Goal: Task Accomplishment & Management: Manage account settings

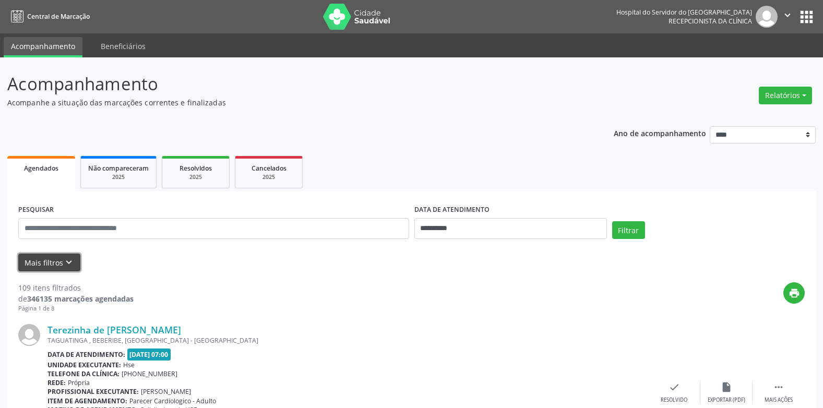
click at [53, 259] on button "Mais filtros keyboard_arrow_down" at bounding box center [49, 263] width 62 height 18
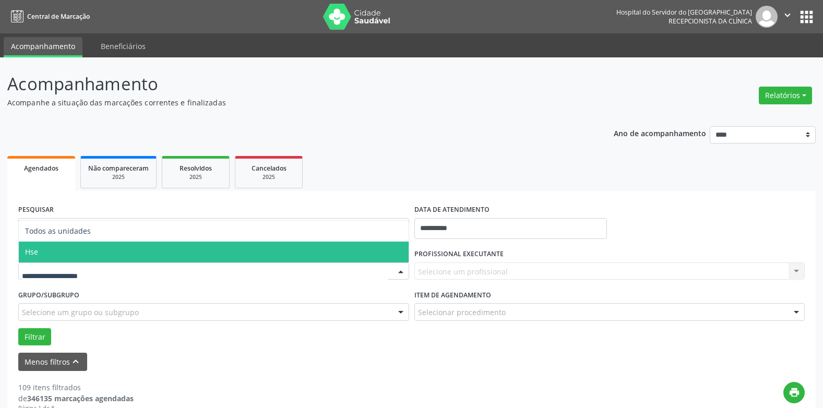
click at [50, 249] on span "Hse" at bounding box center [214, 252] width 390 height 21
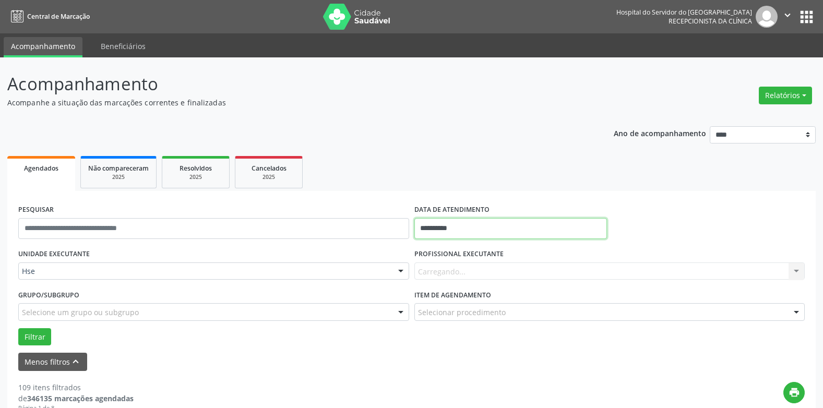
click at [479, 223] on input "**********" at bounding box center [511, 228] width 193 height 21
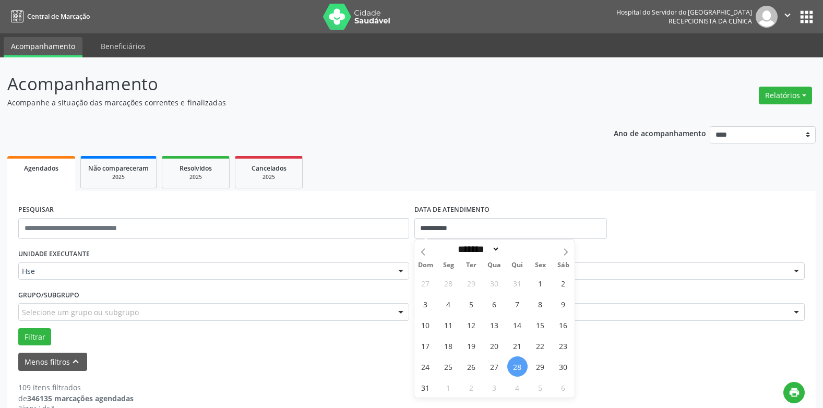
click at [522, 364] on span "28" at bounding box center [517, 367] width 20 height 20
type input "**********"
click at [522, 363] on span "28" at bounding box center [517, 367] width 20 height 20
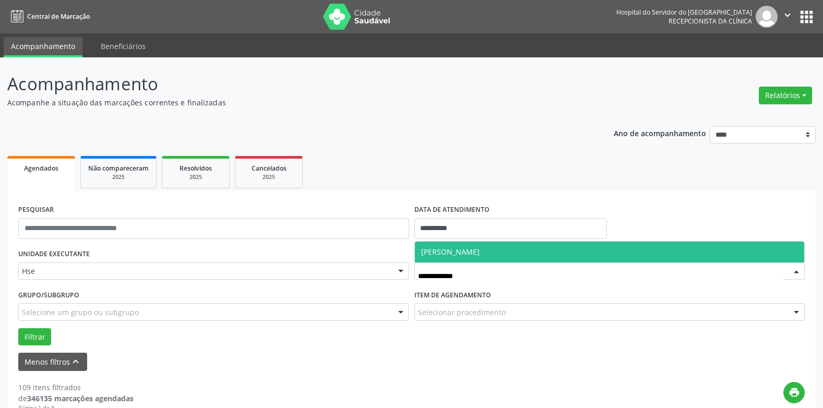
type input "**********"
click at [480, 247] on span "[PERSON_NAME]" at bounding box center [450, 252] width 58 height 10
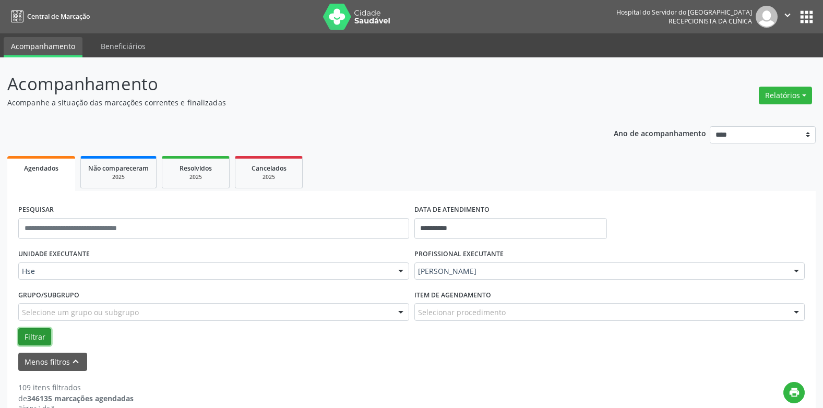
click at [34, 339] on button "Filtrar" at bounding box center [34, 337] width 33 height 18
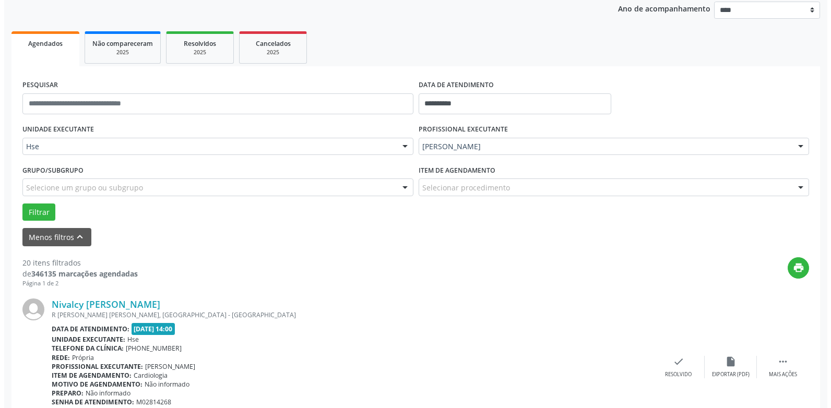
scroll to position [157, 0]
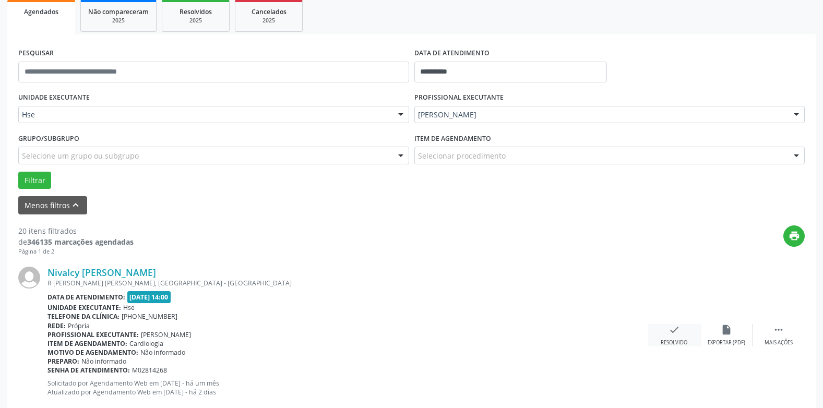
click at [666, 332] on div "check Resolvido" at bounding box center [674, 335] width 52 height 22
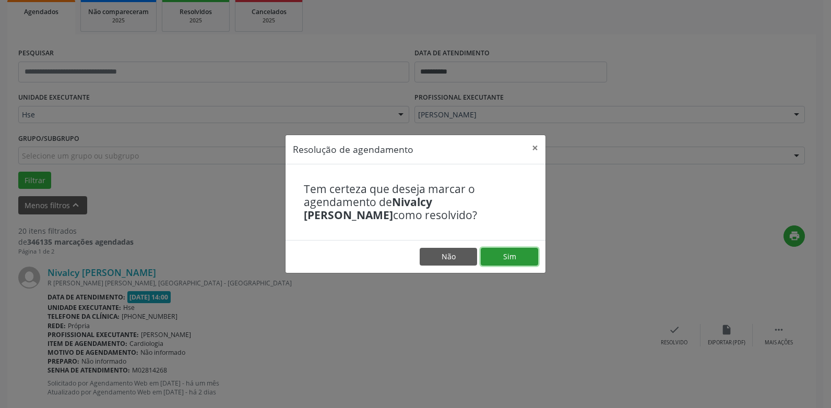
click at [518, 248] on button "Sim" at bounding box center [509, 257] width 57 height 18
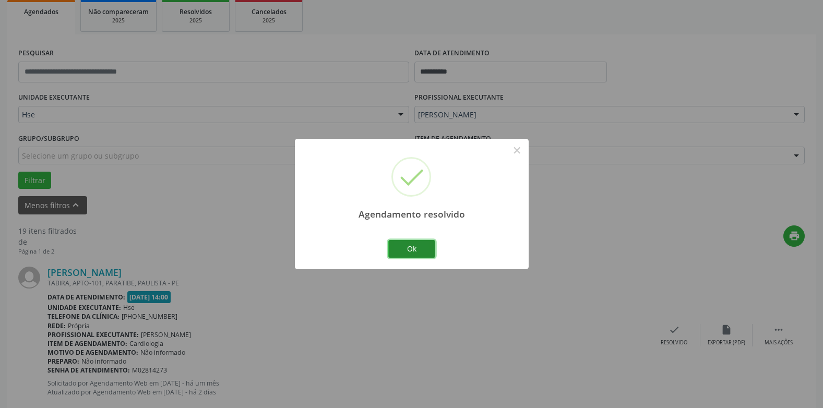
click at [416, 245] on button "Ok" at bounding box center [411, 249] width 47 height 18
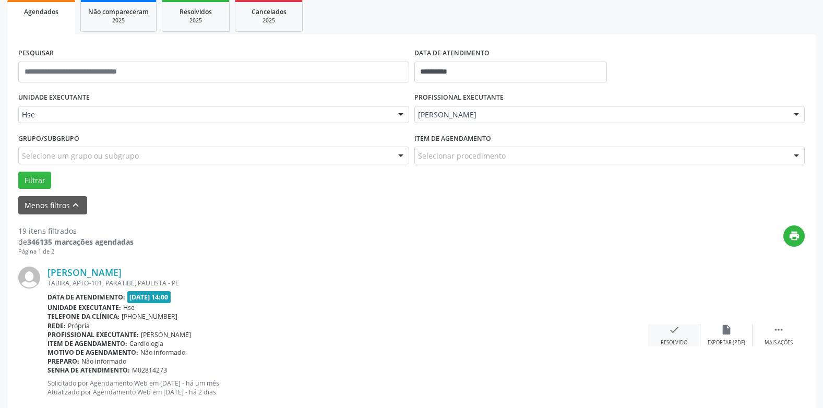
click at [673, 332] on icon "check" at bounding box center [674, 329] width 11 height 11
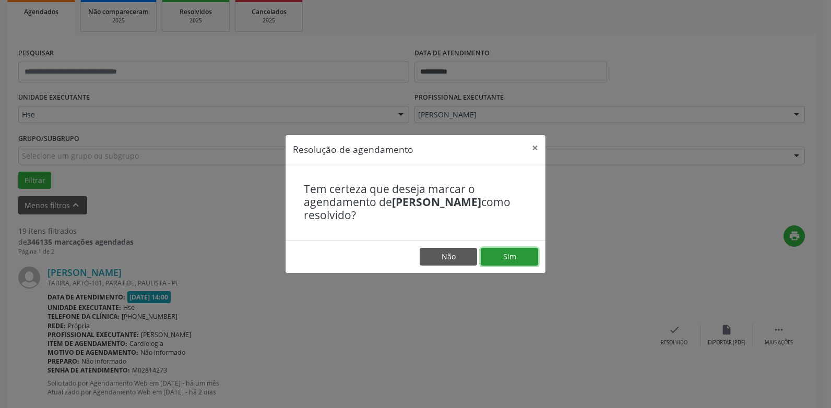
click at [523, 258] on button "Sim" at bounding box center [509, 257] width 57 height 18
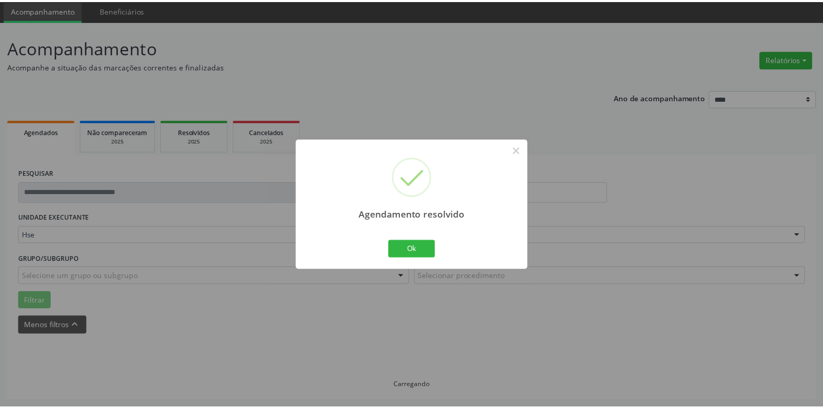
scroll to position [37, 0]
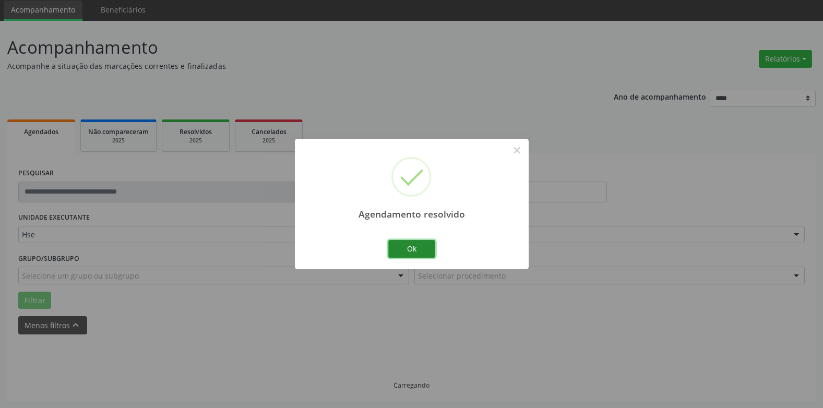
click at [420, 248] on button "Ok" at bounding box center [411, 249] width 47 height 18
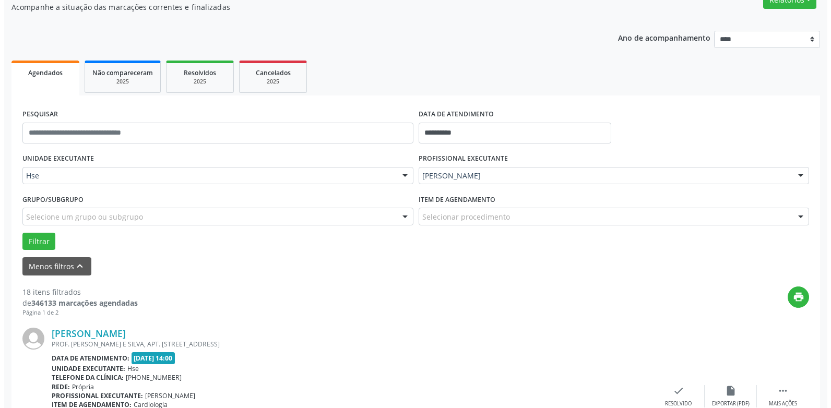
scroll to position [193, 0]
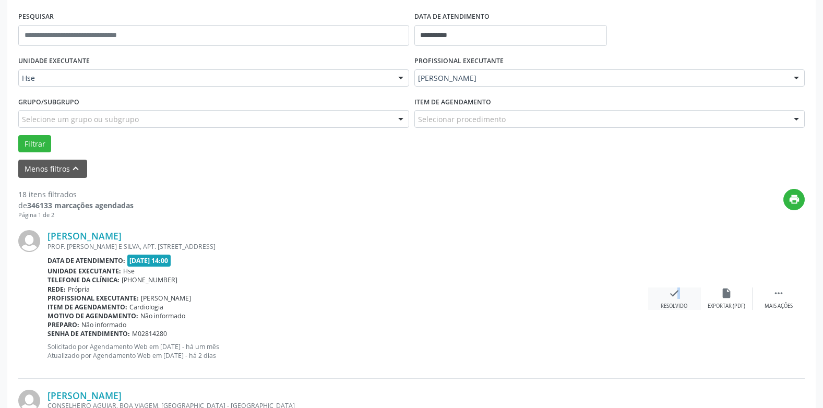
click at [672, 296] on icon "check" at bounding box center [674, 293] width 11 height 11
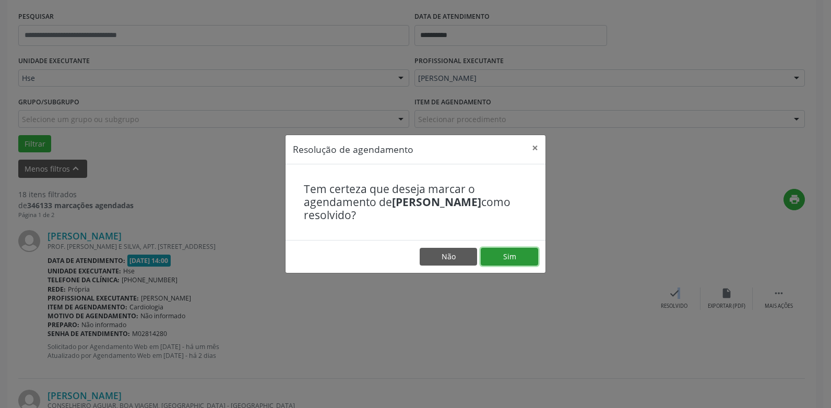
click at [501, 257] on button "Sim" at bounding box center [509, 257] width 57 height 18
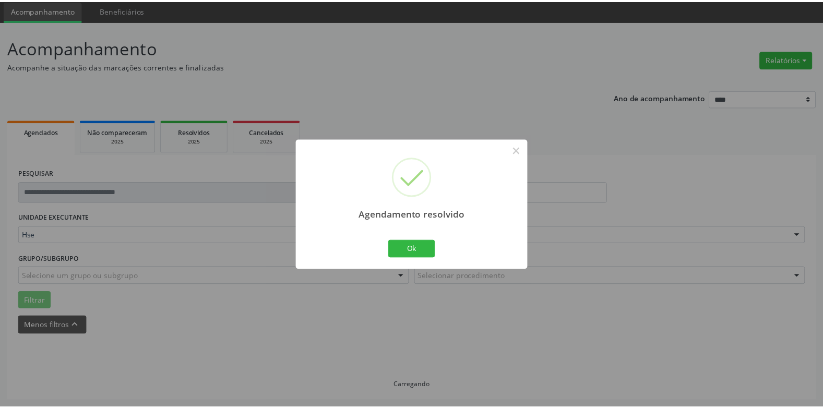
scroll to position [37, 0]
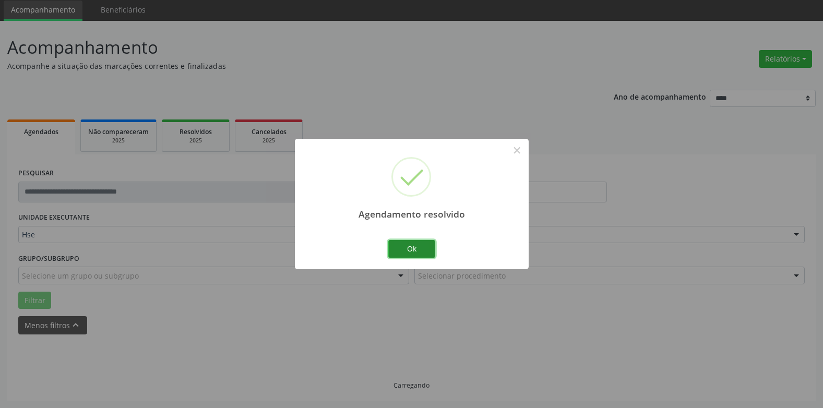
click at [406, 249] on button "Ok" at bounding box center [411, 249] width 47 height 18
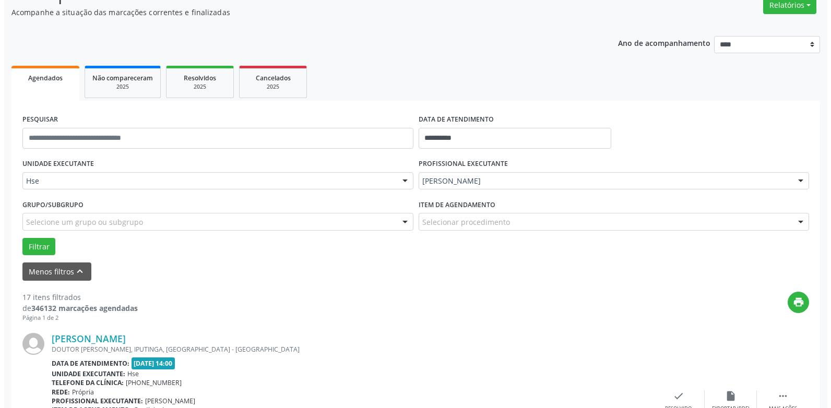
scroll to position [245, 0]
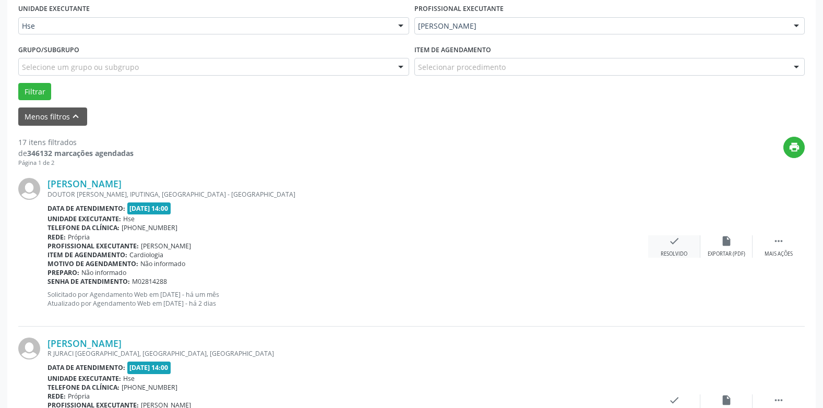
click at [685, 247] on div "check Resolvido" at bounding box center [674, 246] width 52 height 22
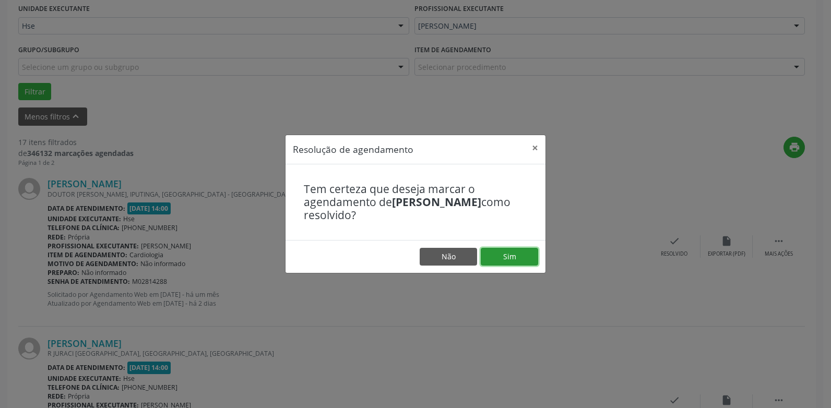
click at [517, 252] on button "Sim" at bounding box center [509, 257] width 57 height 18
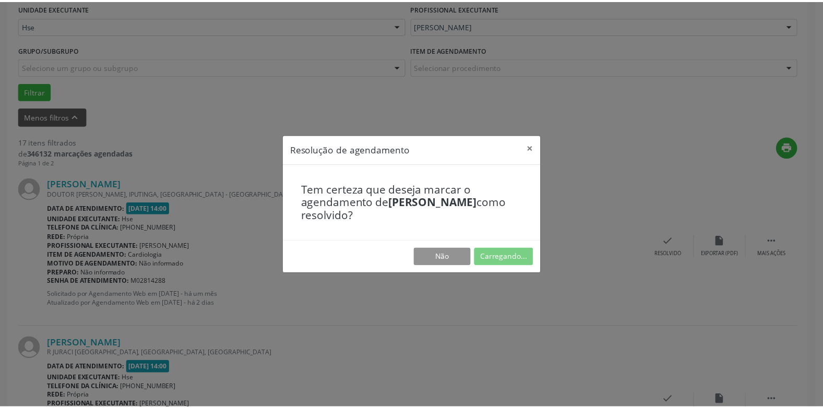
scroll to position [37, 0]
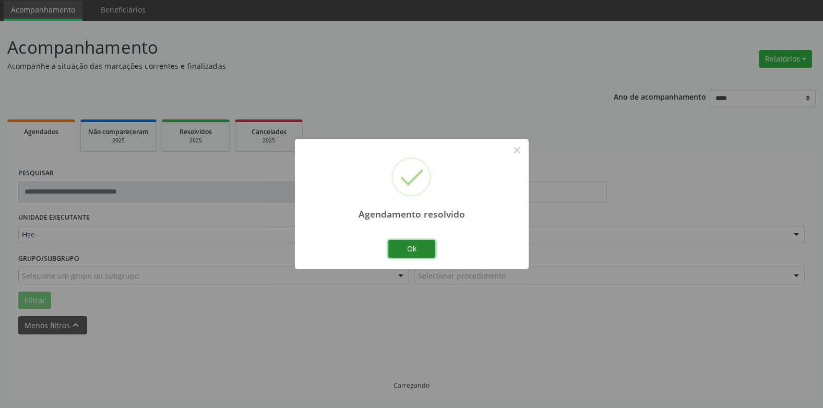
click at [428, 246] on button "Ok" at bounding box center [411, 249] width 47 height 18
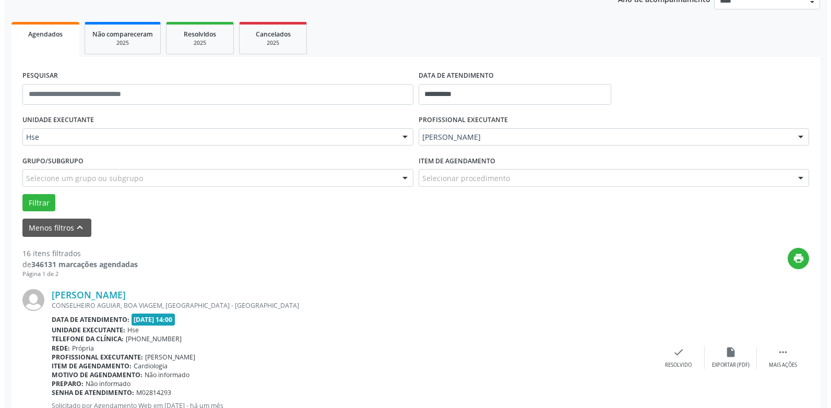
scroll to position [245, 0]
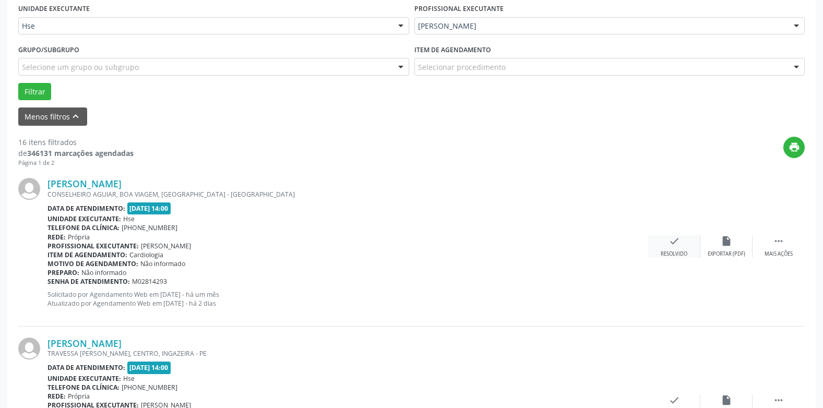
click at [682, 248] on div "check Resolvido" at bounding box center [674, 246] width 52 height 22
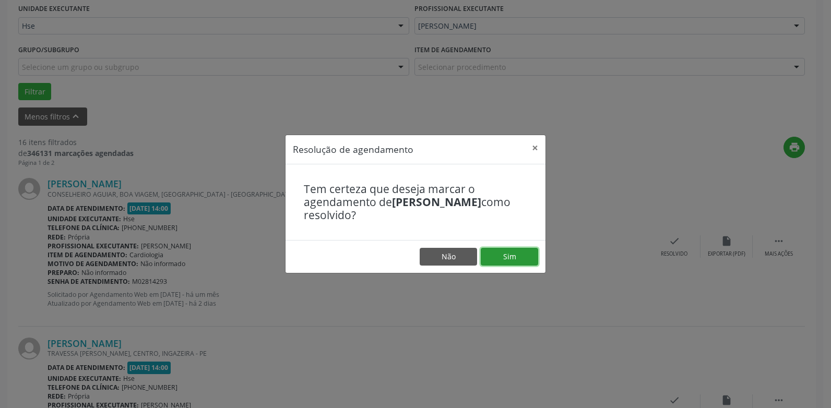
click at [520, 256] on button "Sim" at bounding box center [509, 257] width 57 height 18
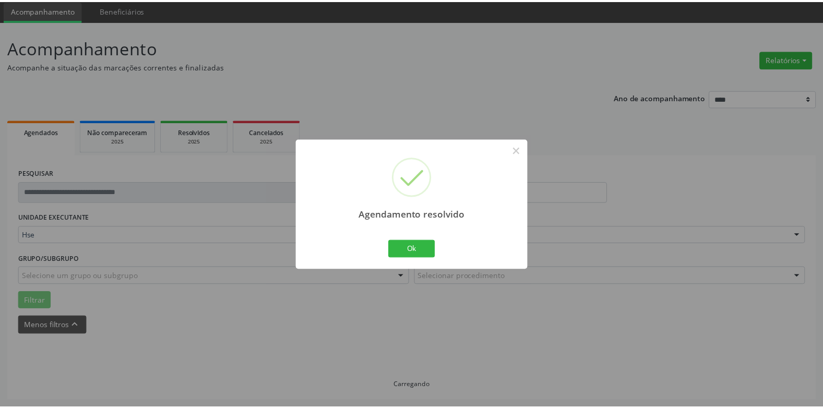
scroll to position [37, 0]
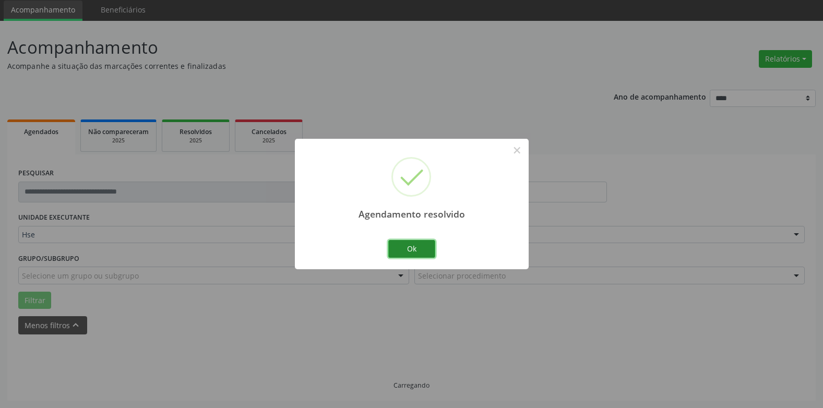
click at [417, 249] on button "Ok" at bounding box center [411, 249] width 47 height 18
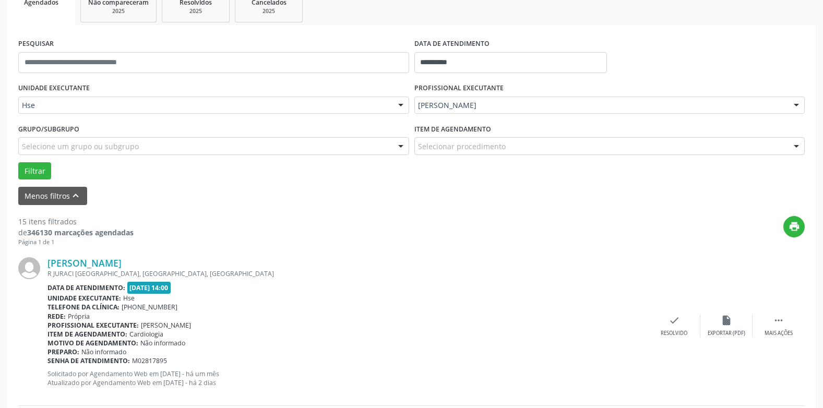
scroll to position [245, 0]
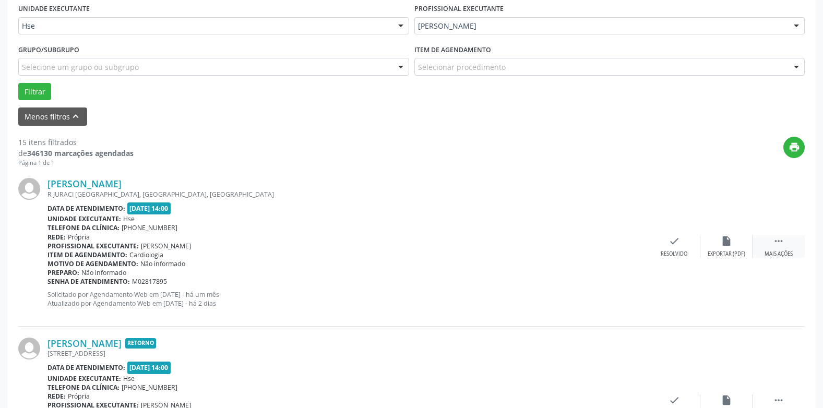
click at [775, 243] on icon "" at bounding box center [778, 240] width 11 height 11
click at [729, 249] on div "alarm_off Não compareceu" at bounding box center [727, 246] width 52 height 22
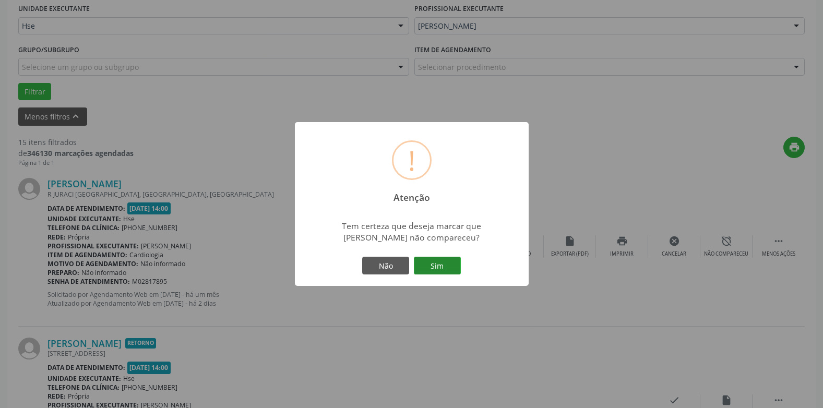
click at [441, 264] on button "Sim" at bounding box center [437, 266] width 47 height 18
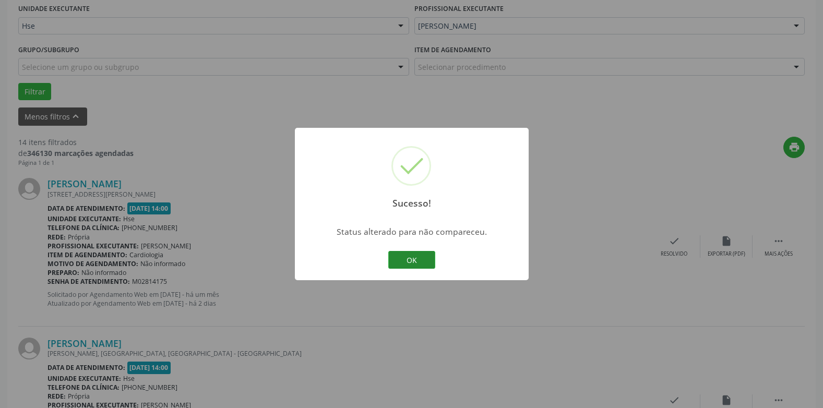
click at [417, 261] on button "OK" at bounding box center [411, 260] width 47 height 18
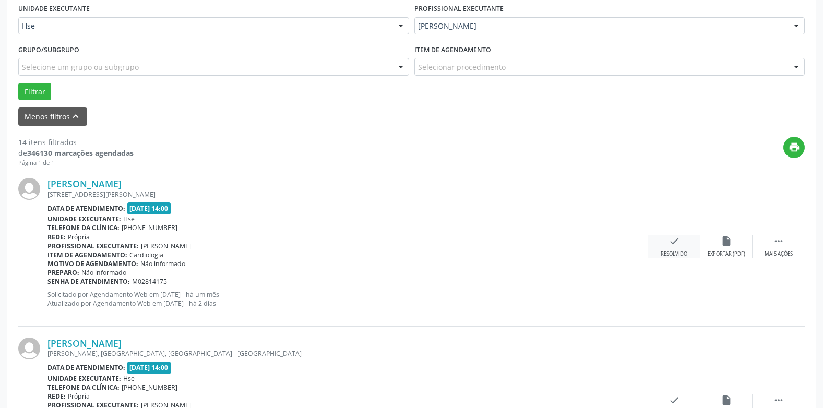
click at [669, 244] on icon "check" at bounding box center [674, 240] width 11 height 11
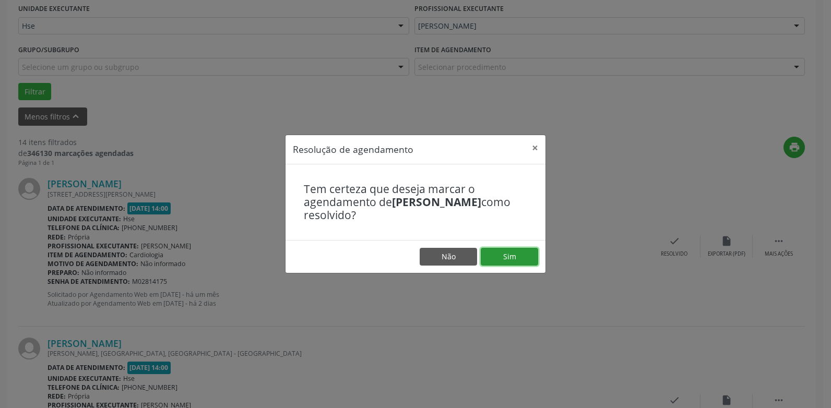
click at [524, 253] on button "Sim" at bounding box center [509, 257] width 57 height 18
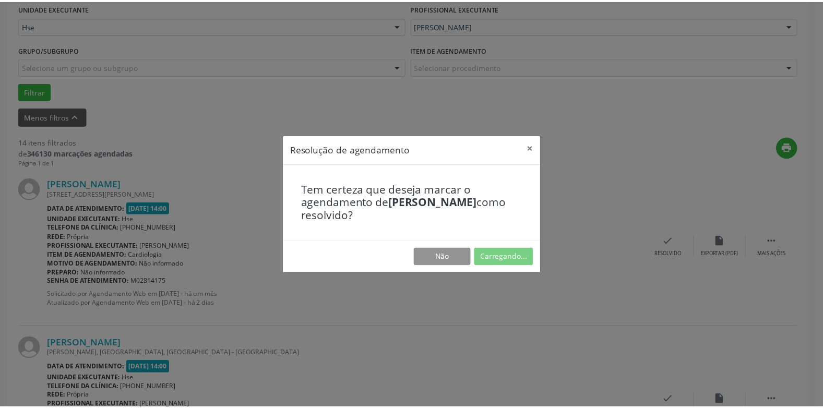
scroll to position [37, 0]
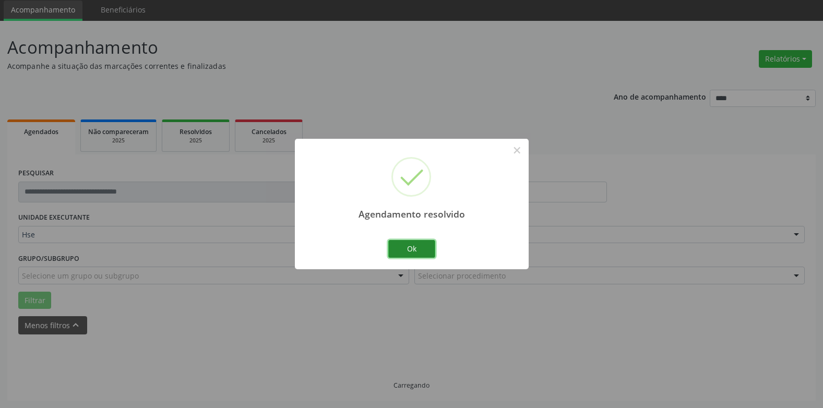
click at [412, 245] on button "Ok" at bounding box center [411, 249] width 47 height 18
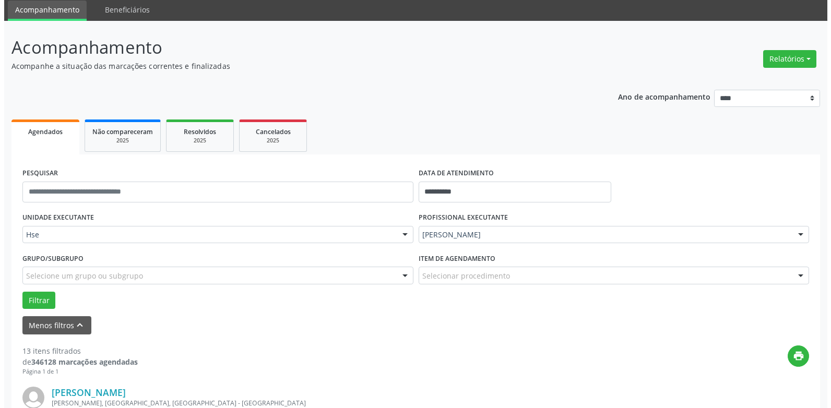
scroll to position [245, 0]
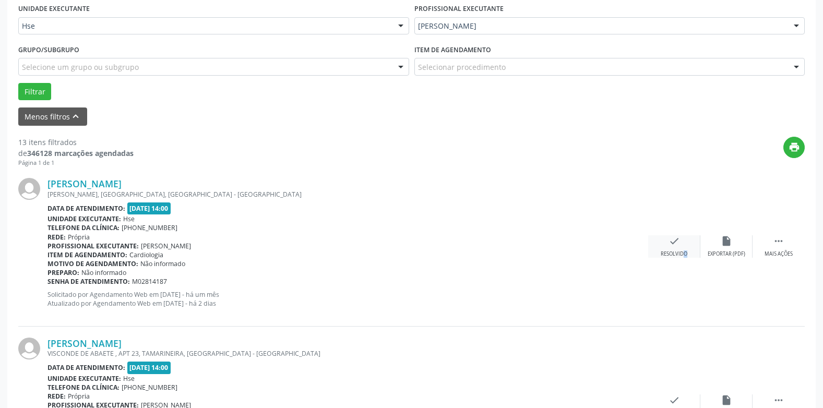
click at [678, 250] on div "check Resolvido" at bounding box center [674, 246] width 52 height 22
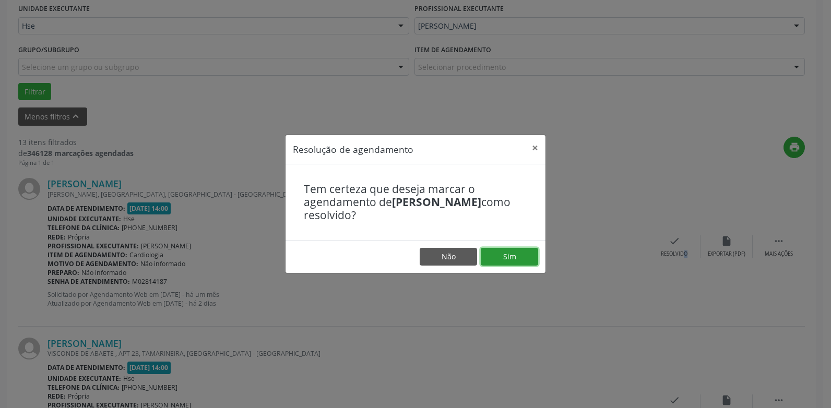
click at [526, 253] on button "Sim" at bounding box center [509, 257] width 57 height 18
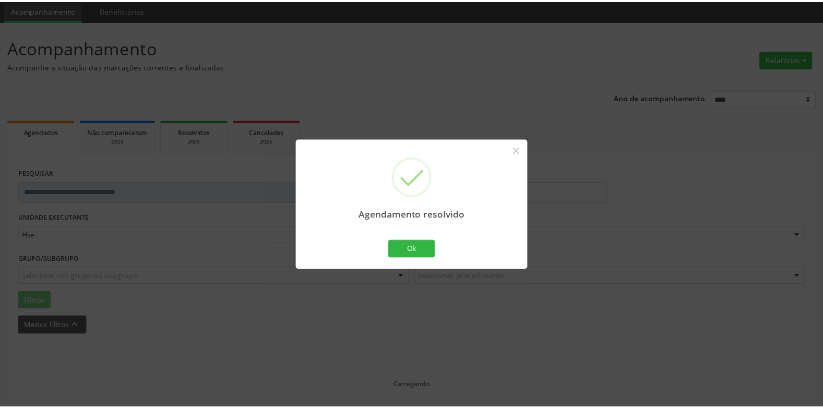
scroll to position [37, 0]
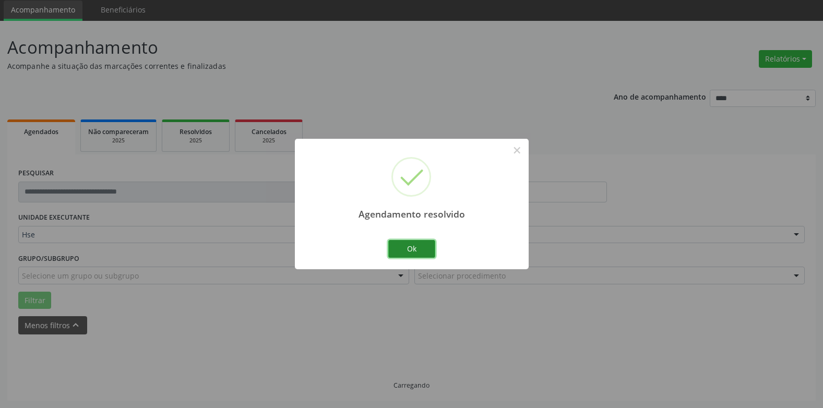
click at [417, 251] on button "Ok" at bounding box center [411, 249] width 47 height 18
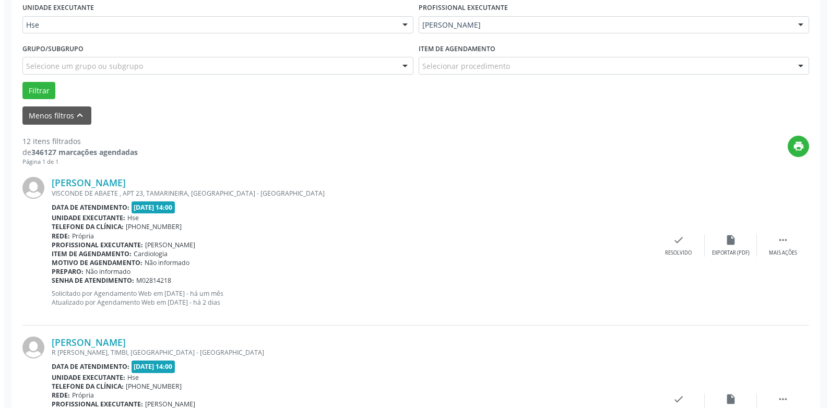
scroll to position [298, 0]
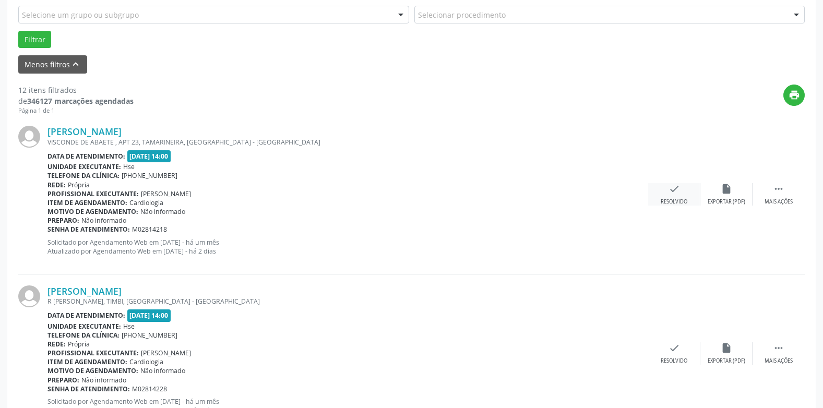
click at [673, 197] on div "check Resolvido" at bounding box center [674, 194] width 52 height 22
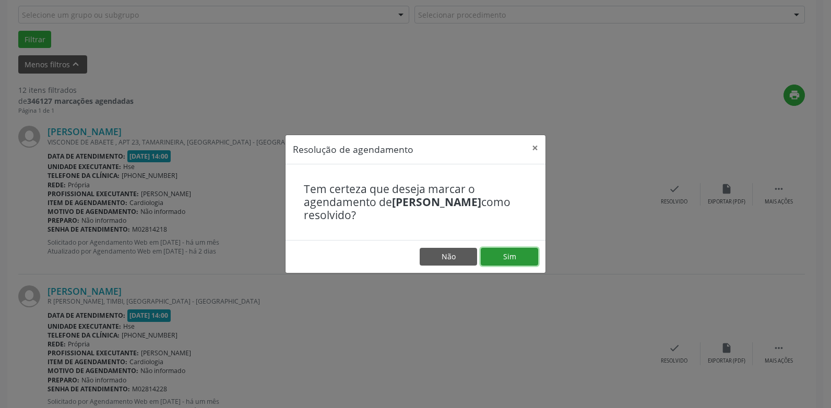
click at [526, 251] on button "Sim" at bounding box center [509, 257] width 57 height 18
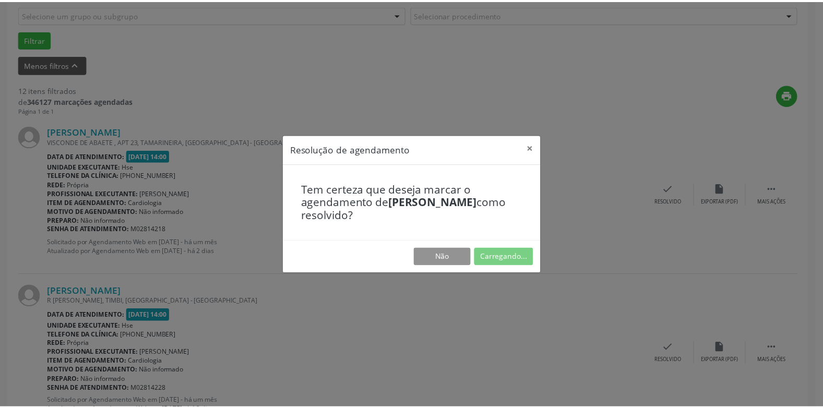
scroll to position [37, 0]
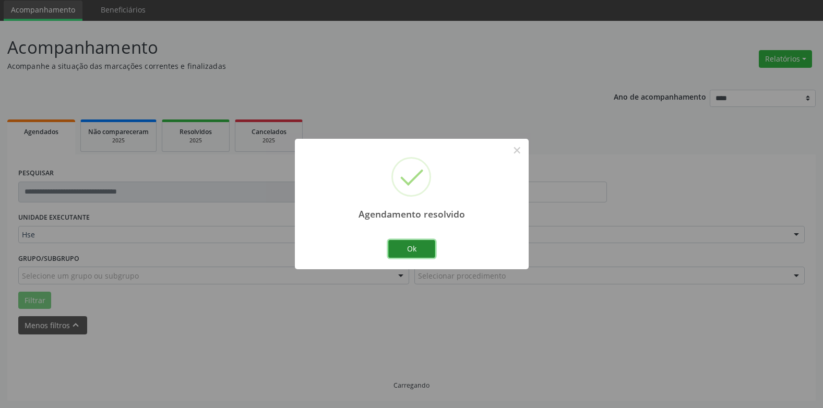
click at [413, 250] on button "Ok" at bounding box center [411, 249] width 47 height 18
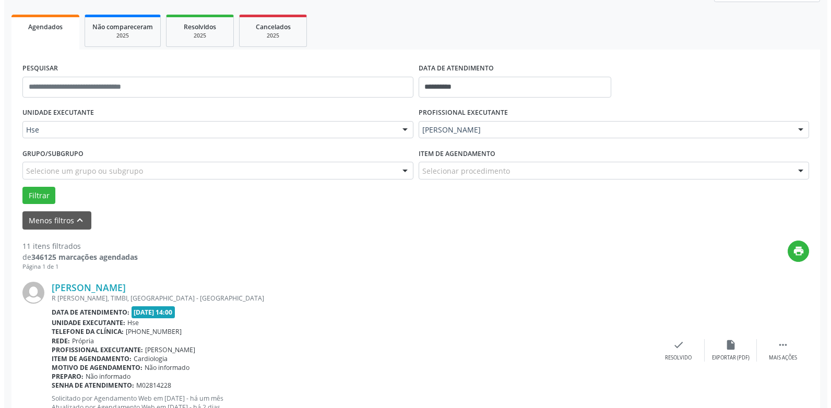
scroll to position [245, 0]
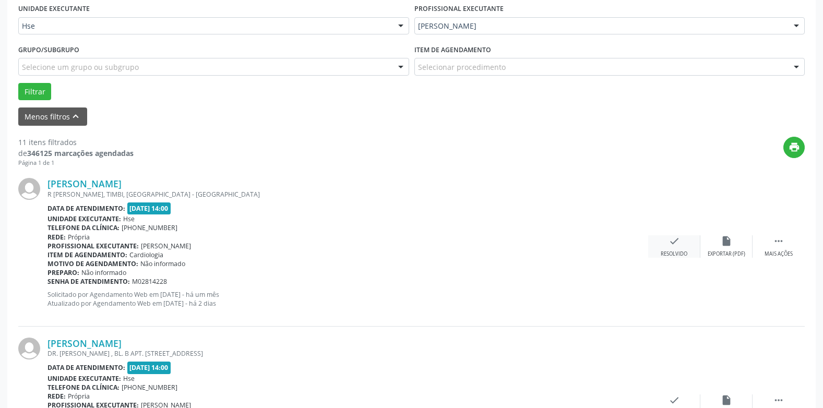
click at [672, 246] on icon "check" at bounding box center [674, 240] width 11 height 11
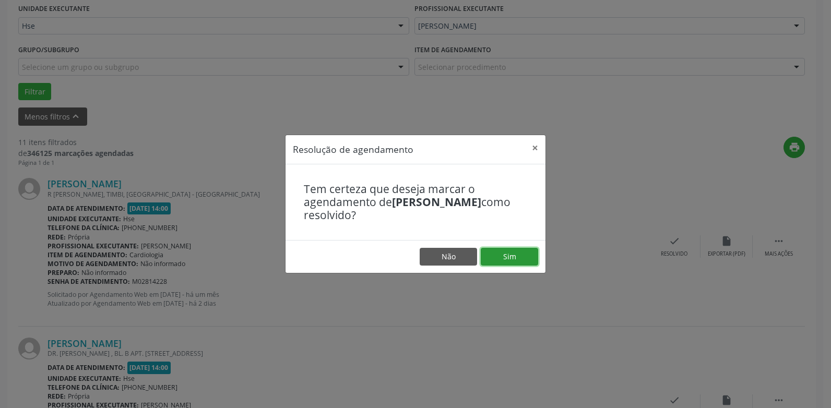
click at [511, 254] on button "Sim" at bounding box center [509, 257] width 57 height 18
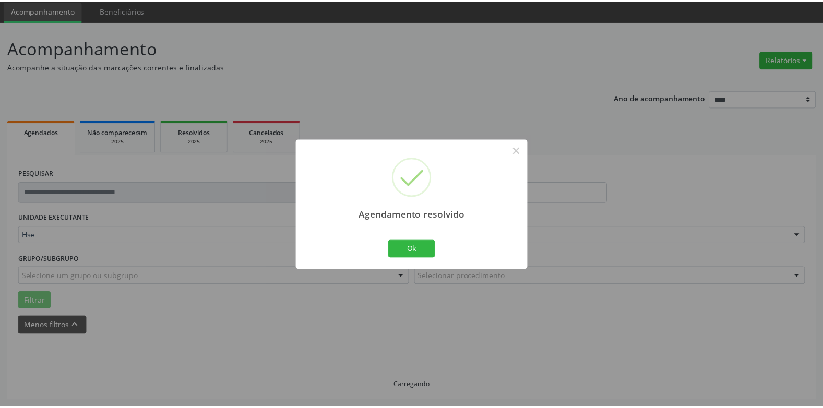
scroll to position [37, 0]
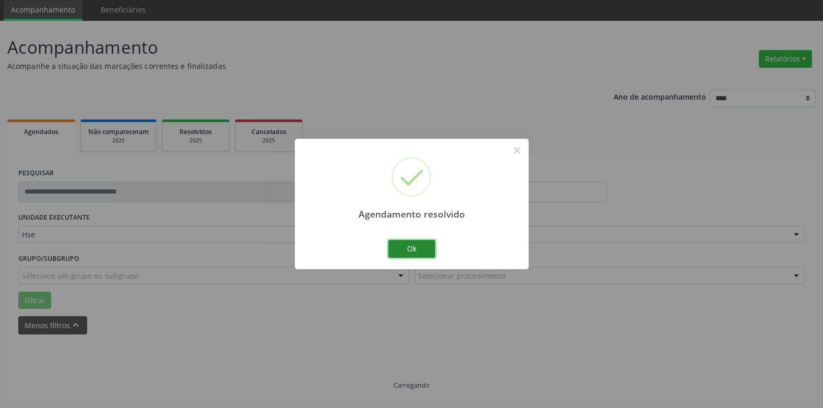
click at [415, 248] on button "Ok" at bounding box center [411, 249] width 47 height 18
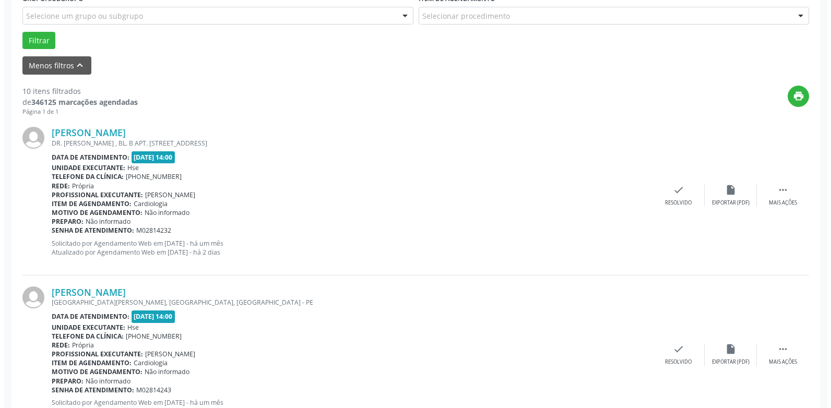
scroll to position [298, 0]
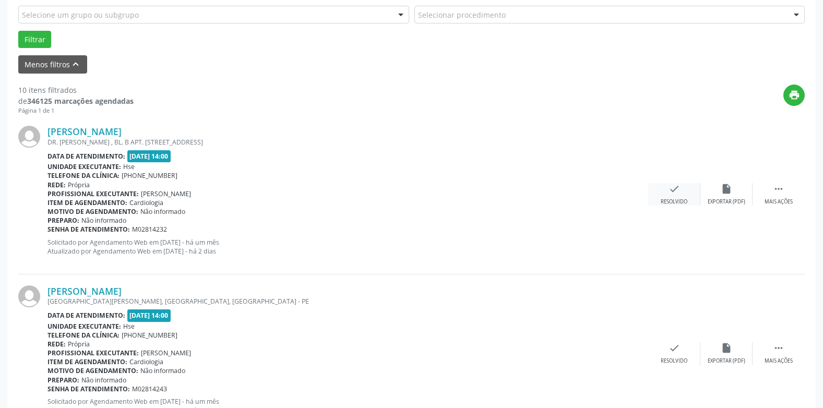
click at [672, 196] on div "check Resolvido" at bounding box center [674, 194] width 52 height 22
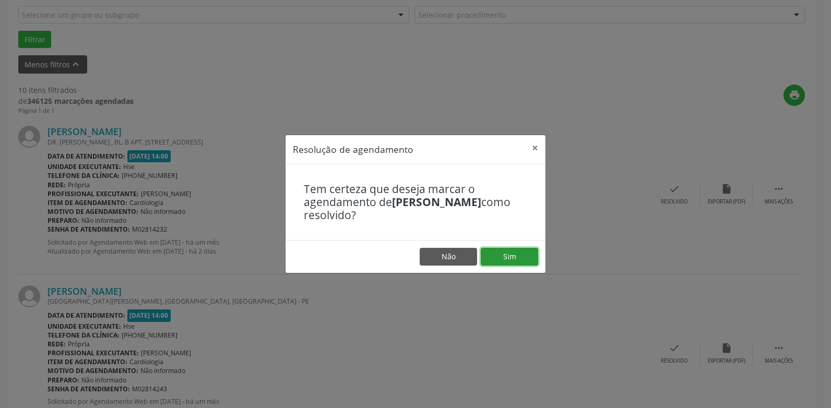
click at [505, 257] on button "Sim" at bounding box center [509, 257] width 57 height 18
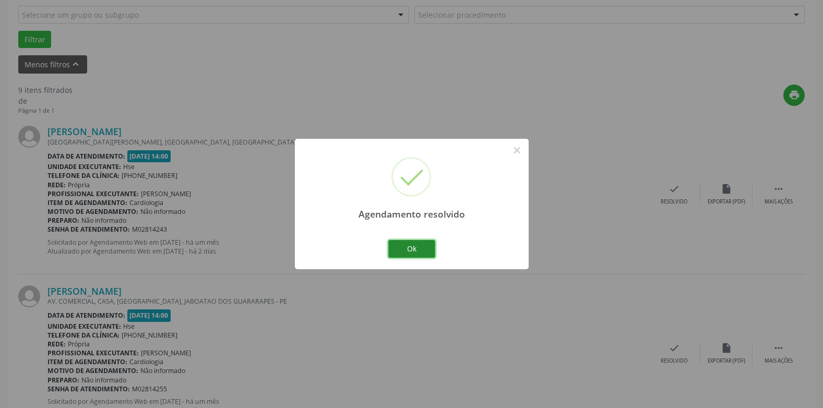
click at [425, 248] on button "Ok" at bounding box center [411, 249] width 47 height 18
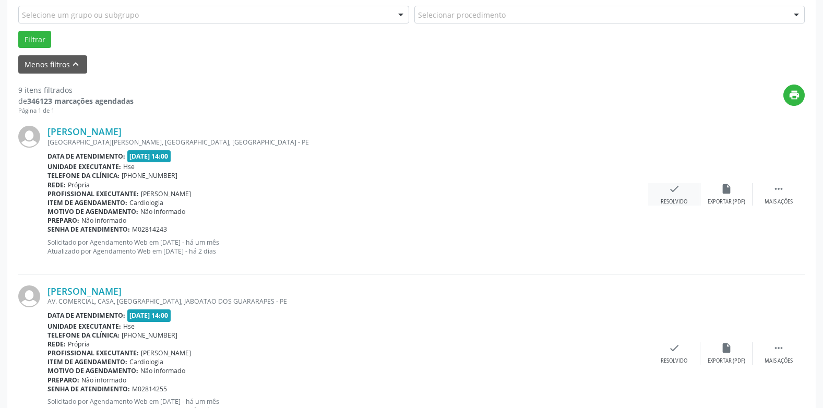
click at [674, 194] on div "check Resolvido" at bounding box center [674, 194] width 52 height 22
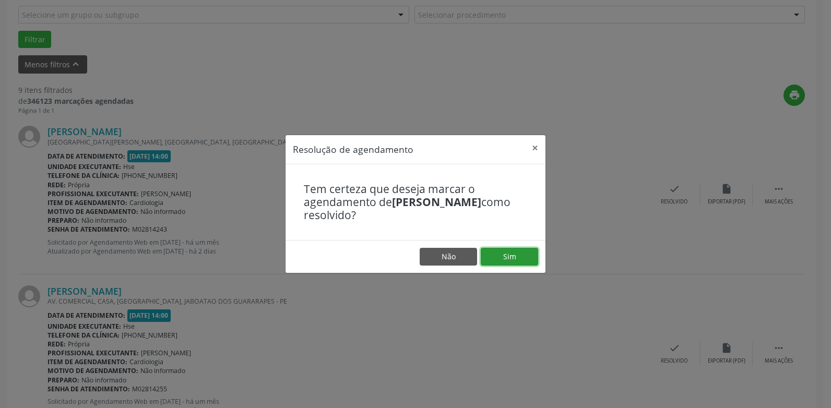
click at [511, 253] on button "Sim" at bounding box center [509, 257] width 57 height 18
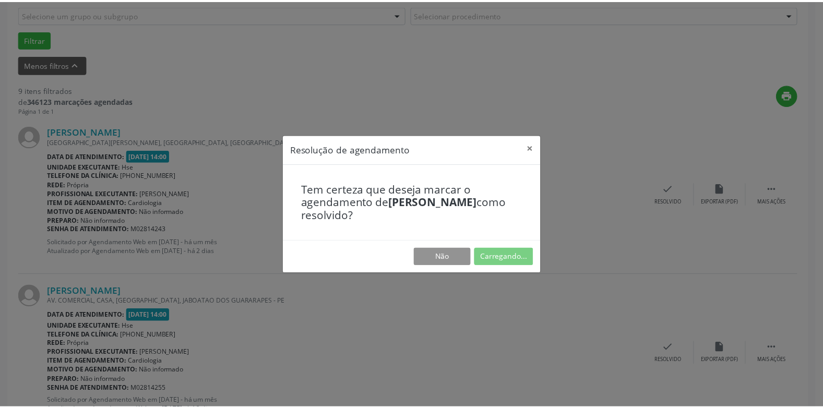
scroll to position [37, 0]
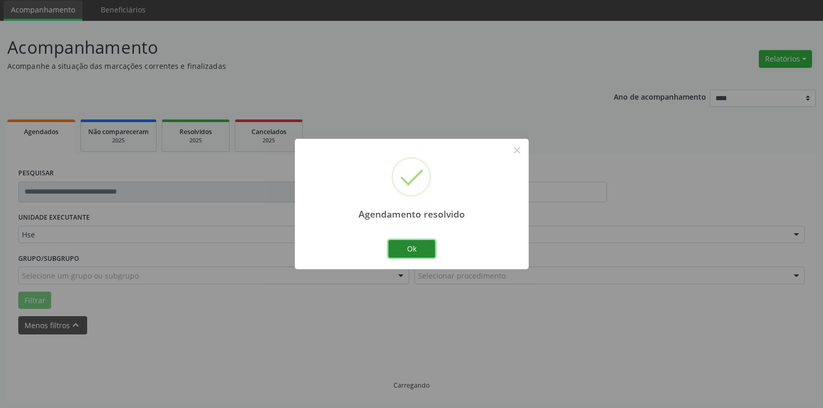
click at [414, 243] on button "Ok" at bounding box center [411, 249] width 47 height 18
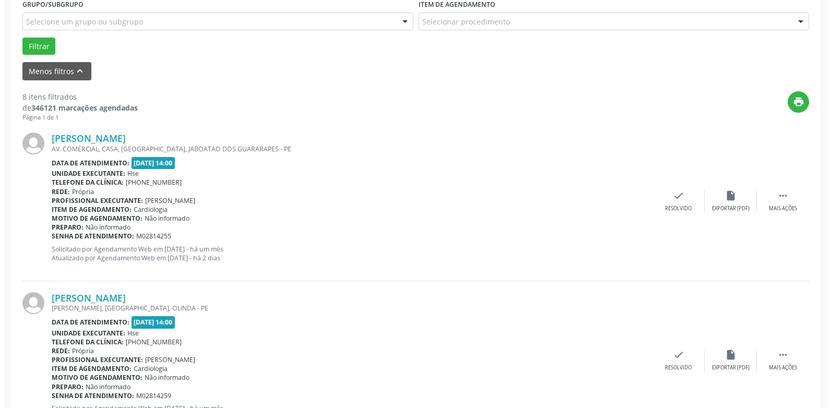
scroll to position [298, 0]
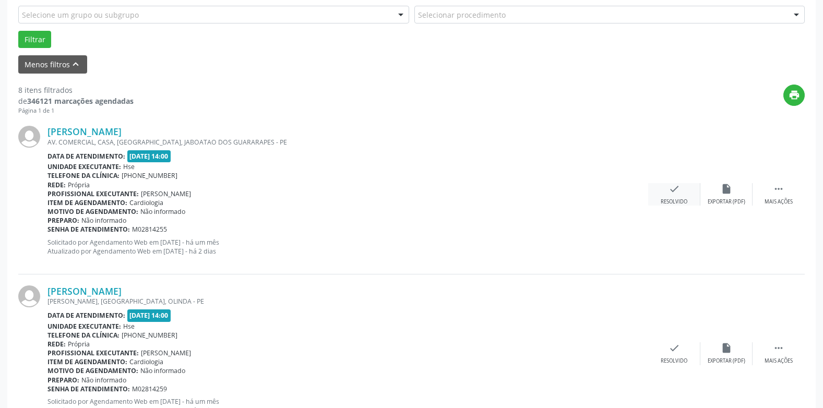
click at [669, 192] on icon "check" at bounding box center [674, 188] width 11 height 11
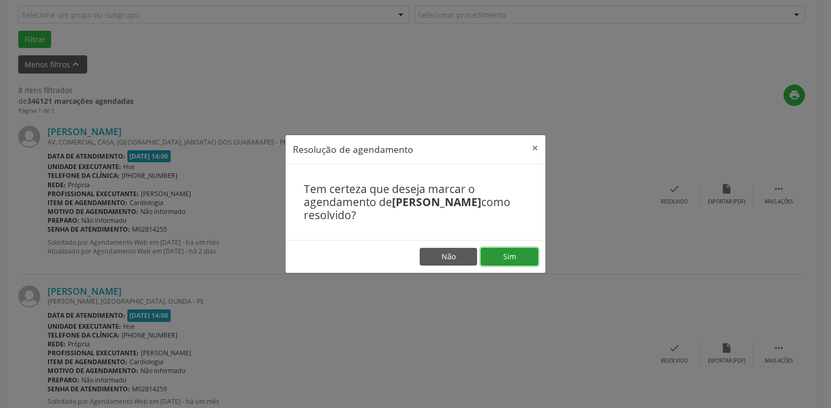
click at [507, 251] on button "Sim" at bounding box center [509, 257] width 57 height 18
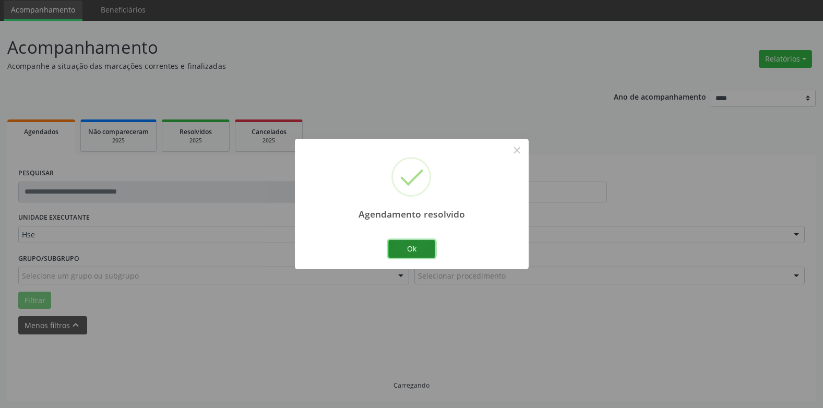
click at [416, 246] on button "Ok" at bounding box center [411, 249] width 47 height 18
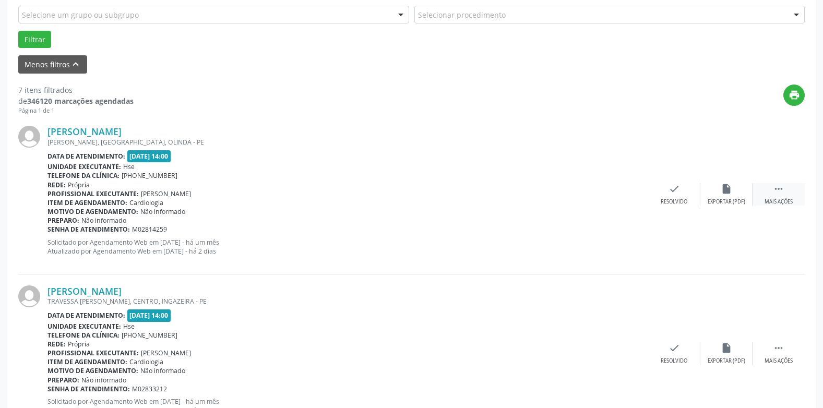
click at [780, 197] on div " Mais ações" at bounding box center [779, 194] width 52 height 22
click at [729, 197] on div "alarm_off Não compareceu" at bounding box center [727, 194] width 52 height 22
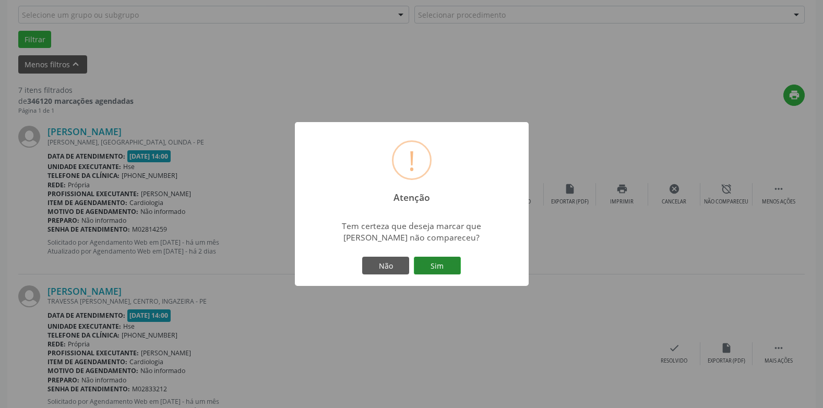
click at [432, 263] on button "Sim" at bounding box center [437, 266] width 47 height 18
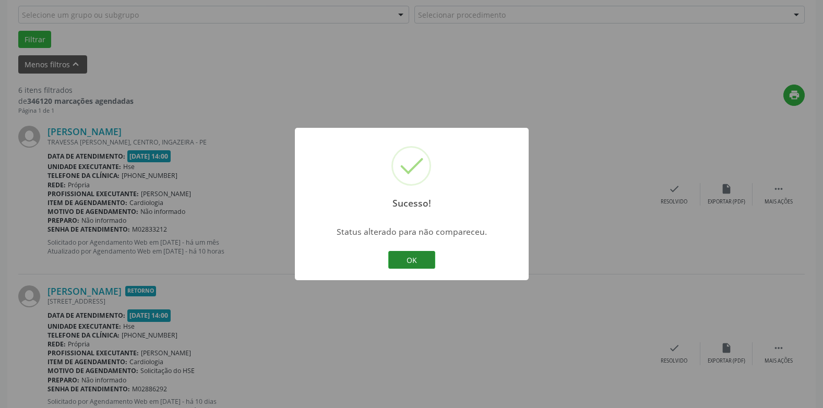
click at [420, 261] on button "OK" at bounding box center [411, 260] width 47 height 18
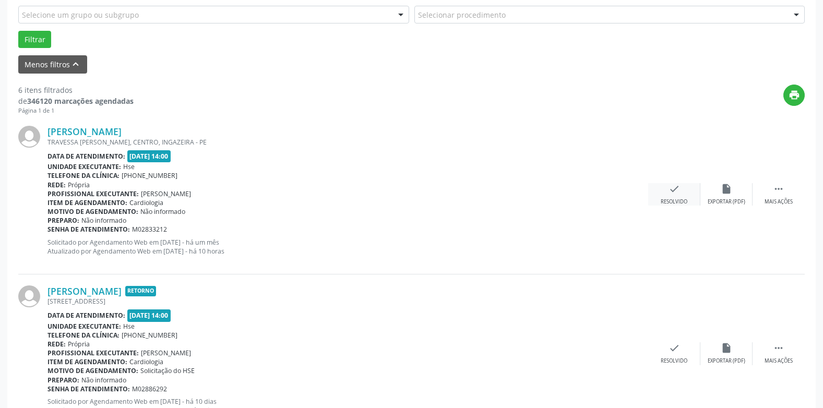
click at [678, 196] on div "check Resolvido" at bounding box center [674, 194] width 52 height 22
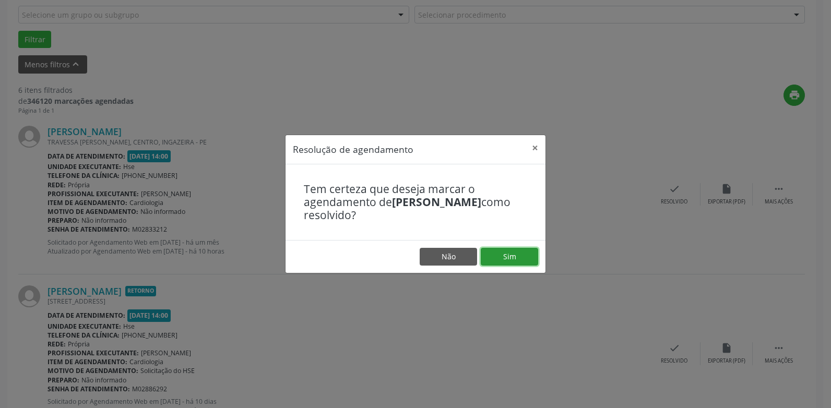
click at [522, 259] on button "Sim" at bounding box center [509, 257] width 57 height 18
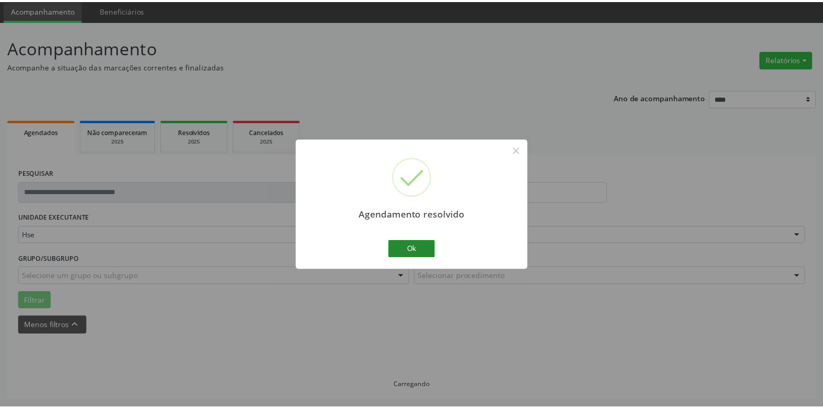
scroll to position [37, 0]
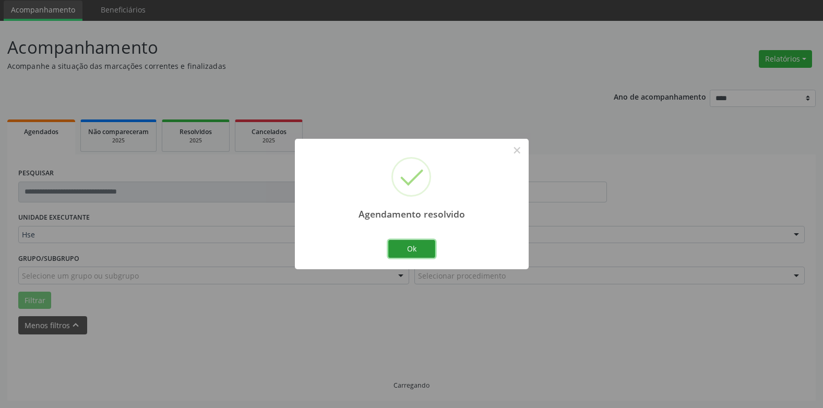
drag, startPoint x: 425, startPoint y: 248, endPoint x: 477, endPoint y: 244, distance: 51.8
click at [424, 248] on button "Ok" at bounding box center [411, 249] width 47 height 18
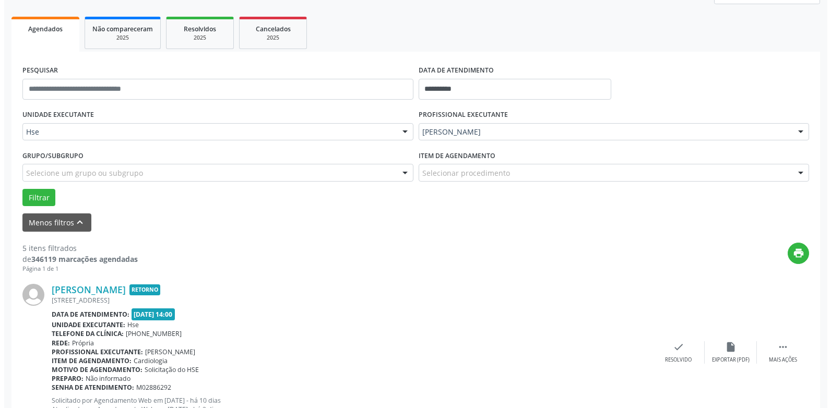
scroll to position [245, 0]
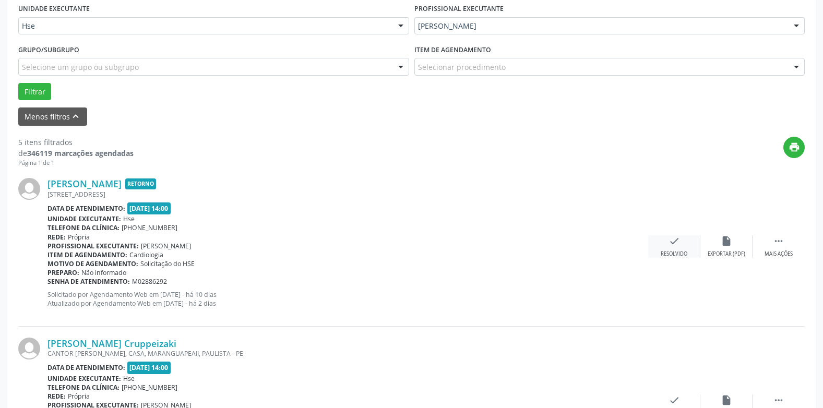
click at [673, 244] on icon "check" at bounding box center [674, 240] width 11 height 11
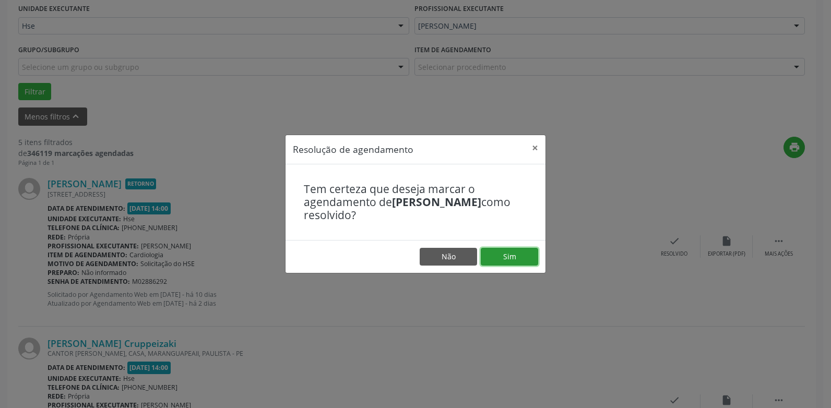
click at [523, 255] on button "Sim" at bounding box center [509, 257] width 57 height 18
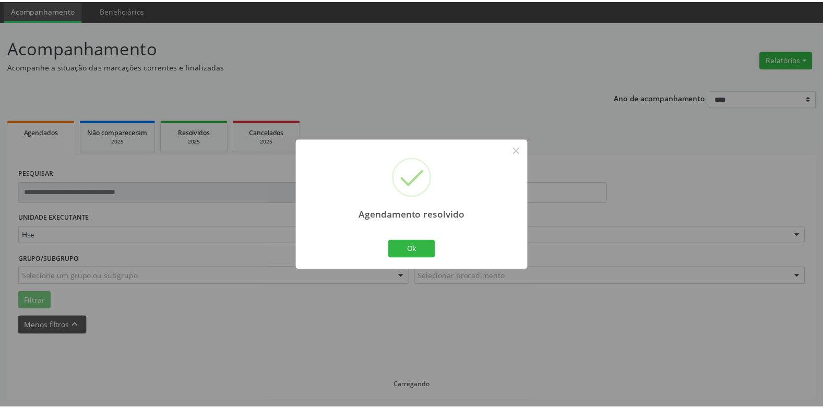
scroll to position [37, 0]
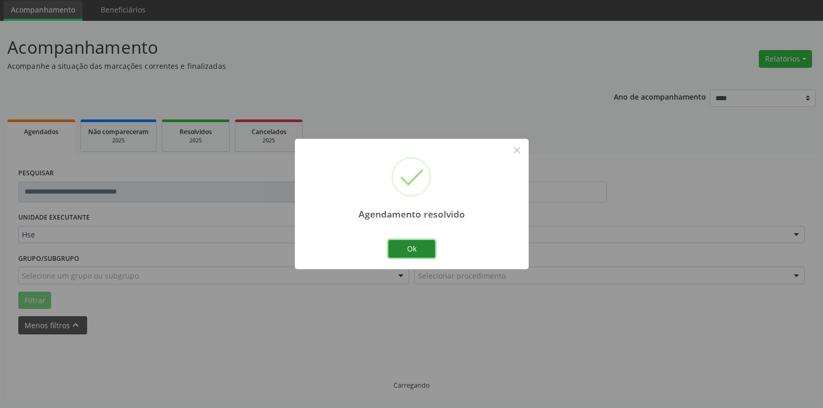
click at [404, 249] on button "Ok" at bounding box center [411, 249] width 47 height 18
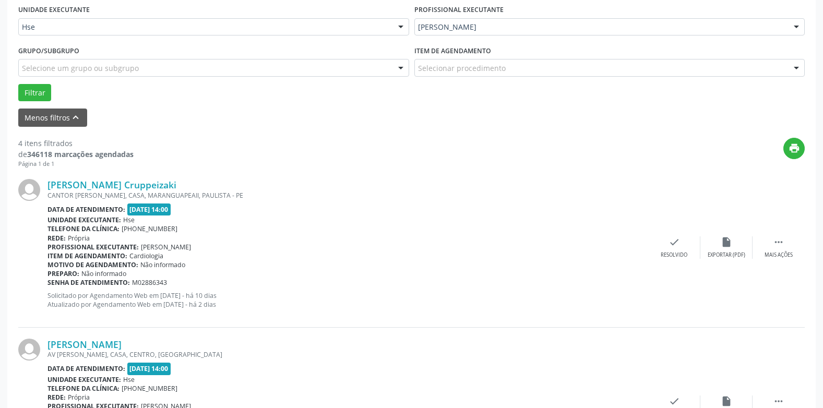
scroll to position [245, 0]
click at [778, 247] on div " Mais ações" at bounding box center [779, 246] width 52 height 22
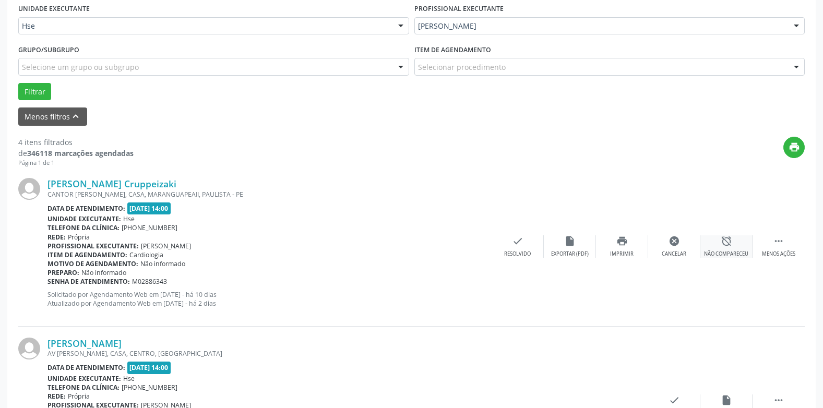
click at [727, 250] on div "alarm_off Não compareceu" at bounding box center [727, 246] width 52 height 22
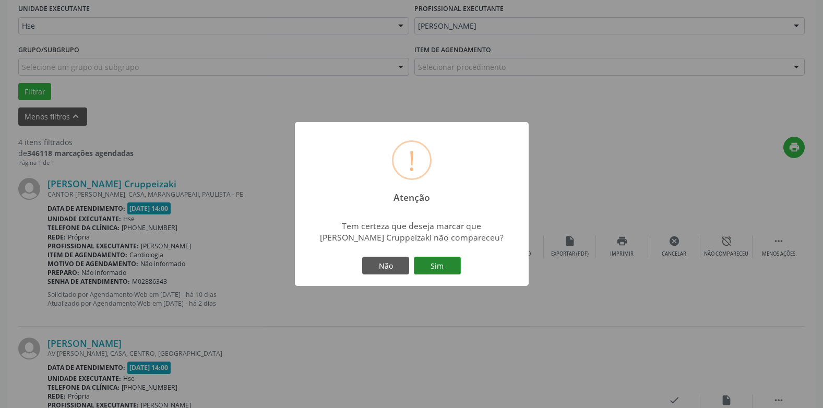
click at [441, 264] on button "Sim" at bounding box center [437, 266] width 47 height 18
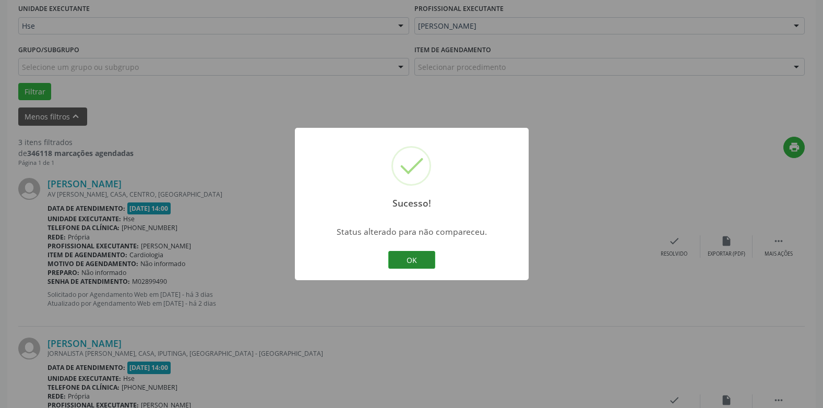
click at [406, 258] on button "OK" at bounding box center [411, 260] width 47 height 18
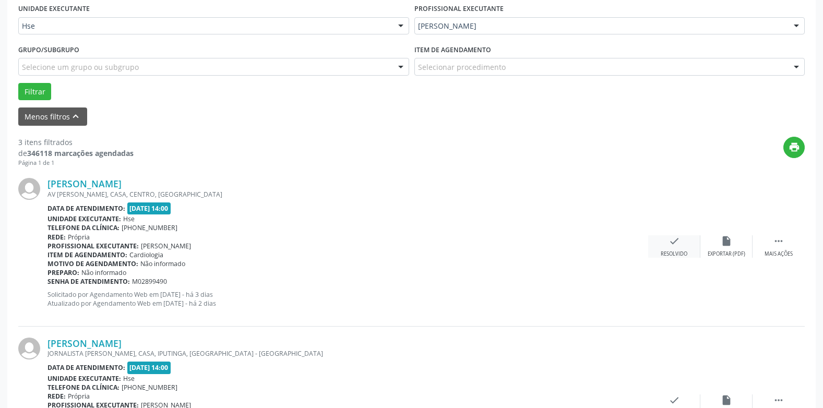
click at [677, 245] on icon "check" at bounding box center [674, 240] width 11 height 11
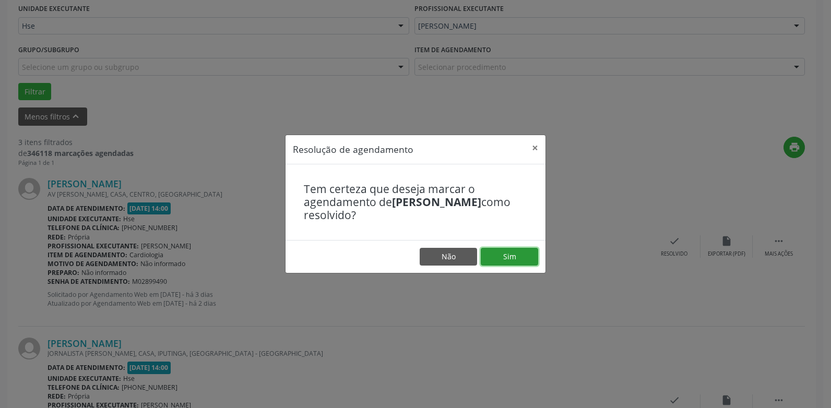
click at [523, 257] on button "Sim" at bounding box center [509, 257] width 57 height 18
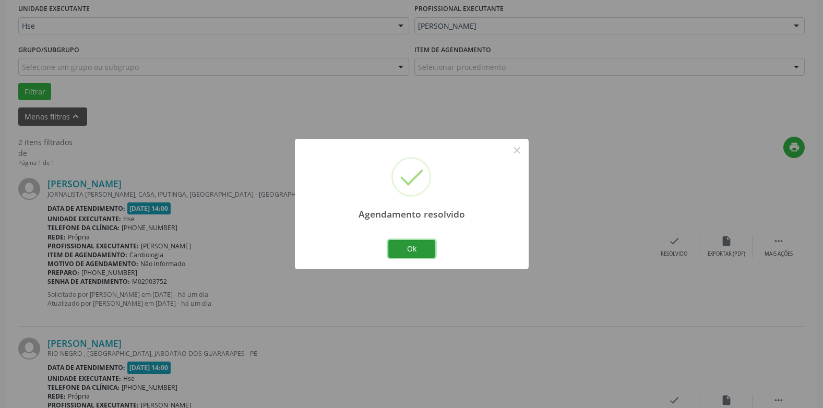
click at [410, 245] on button "Ok" at bounding box center [411, 249] width 47 height 18
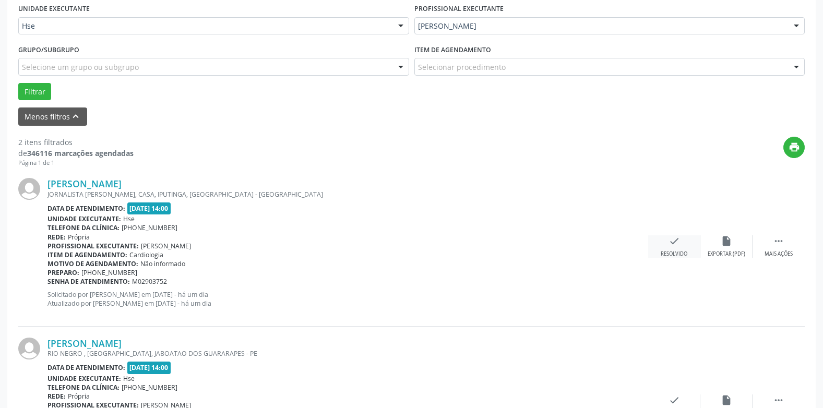
click at [674, 240] on icon "check" at bounding box center [674, 240] width 11 height 11
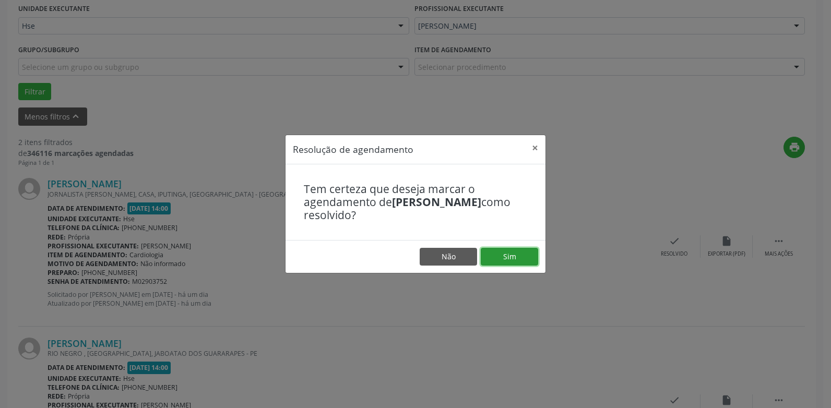
click at [502, 253] on button "Sim" at bounding box center [509, 257] width 57 height 18
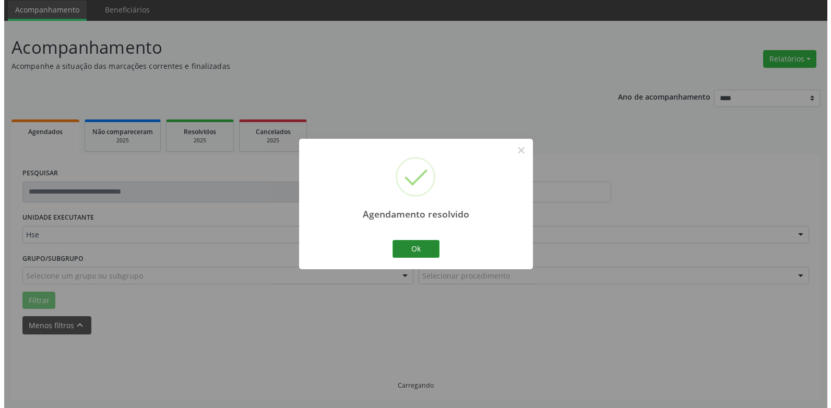
scroll to position [182, 0]
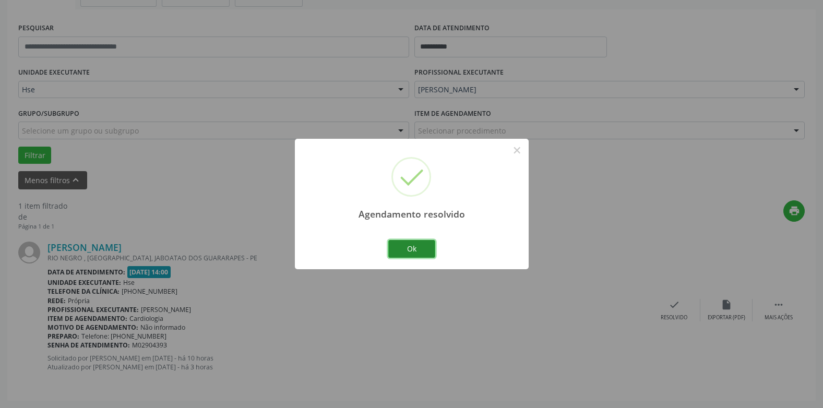
click at [418, 244] on button "Ok" at bounding box center [411, 249] width 47 height 18
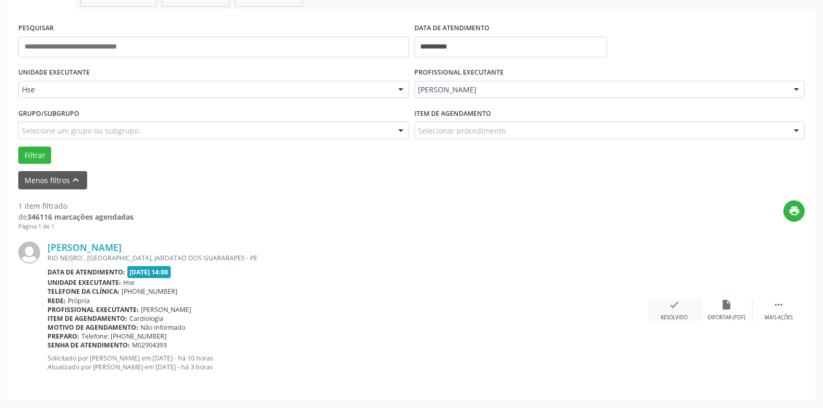
click at [669, 315] on div "Resolvido" at bounding box center [674, 317] width 27 height 7
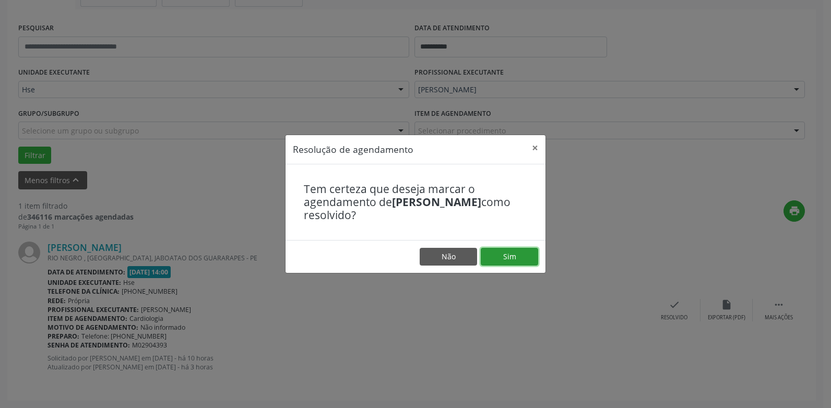
click at [517, 257] on button "Sim" at bounding box center [509, 257] width 57 height 18
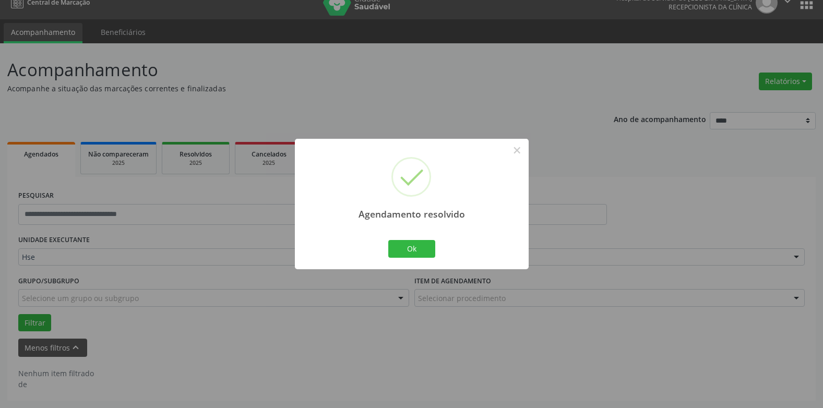
scroll to position [14, 0]
click at [420, 251] on button "Ok" at bounding box center [411, 249] width 47 height 18
